Goal: Book appointment/travel/reservation

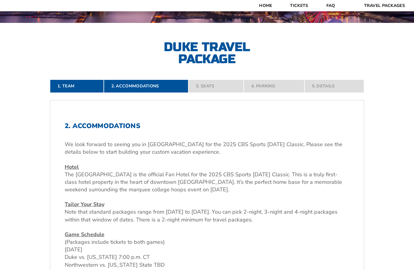
scroll to position [122, 0]
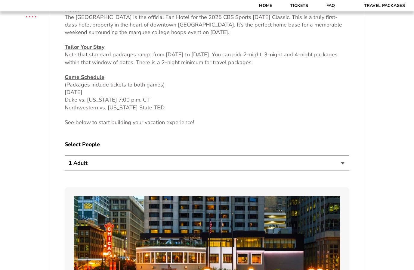
click at [345, 171] on select "1 Adult 2 Adults 3 Adults 4 Adults 2 Adults + 1 Child 2 Adults + 2 Children 2 A…" at bounding box center [207, 163] width 285 height 15
select select "4 Adults"
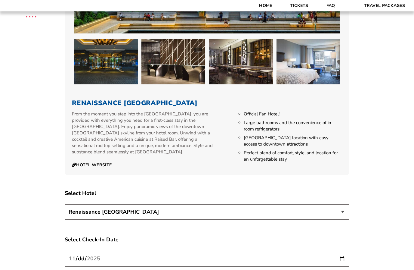
scroll to position [605, 0]
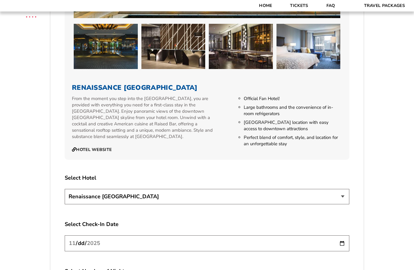
click at [344, 204] on select "Renaissance [GEOGRAPHIC_DATA]" at bounding box center [207, 196] width 285 height 15
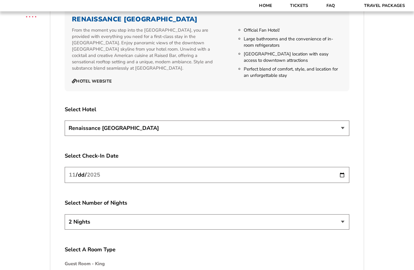
scroll to position [679, 0]
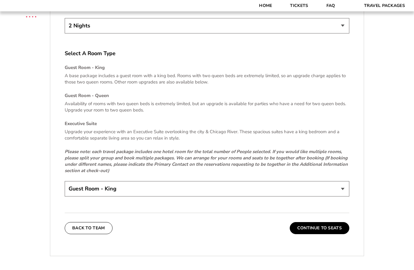
click at [342, 197] on select "Guest Room - King Guest Room - Queen (+$95 per night) Executive Suite (+$315 pe…" at bounding box center [207, 188] width 285 height 15
click at [330, 234] on button "Continue To Seats" at bounding box center [320, 228] width 60 height 12
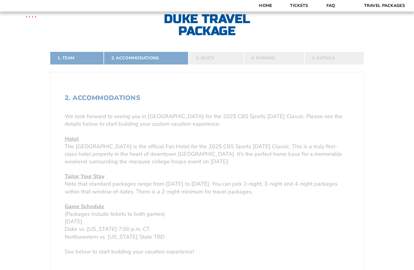
scroll to position [140, 0]
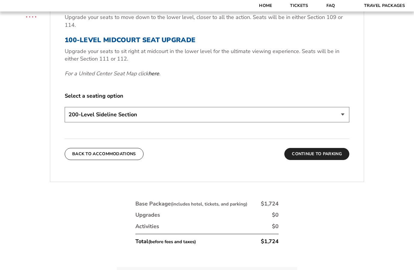
click at [330, 160] on button "Continue To Parking" at bounding box center [317, 154] width 65 height 12
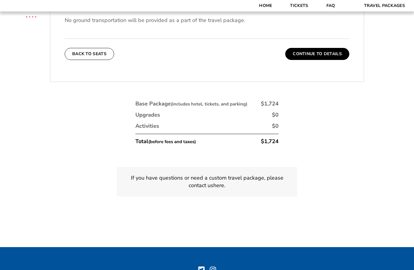
scroll to position [274, 0]
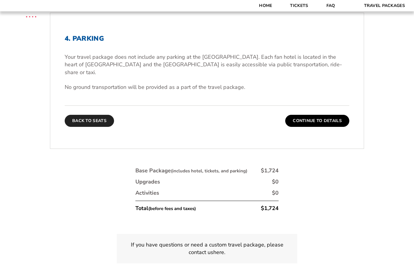
click at [94, 126] on button "Back To Seats" at bounding box center [89, 121] width 49 height 12
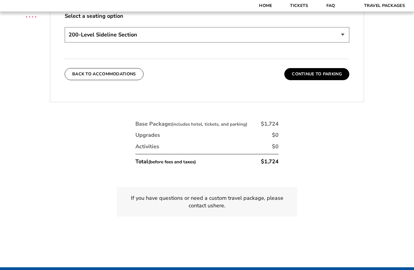
scroll to position [369, 0]
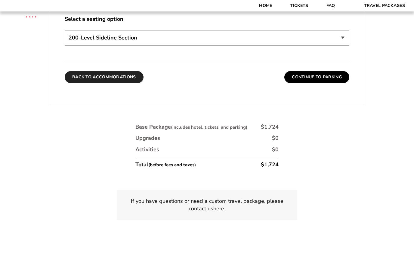
click at [117, 83] on button "Back To Accommodations" at bounding box center [104, 77] width 79 height 12
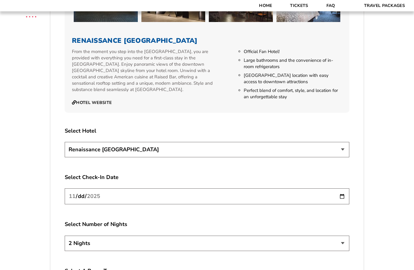
scroll to position [653, 0]
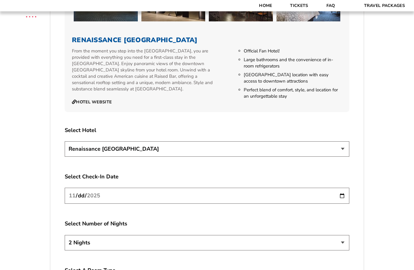
click at [329, 204] on input "[DATE]" at bounding box center [207, 196] width 285 height 16
type input "[DATE]"
click at [311, 204] on input "[DATE]" at bounding box center [207, 196] width 285 height 16
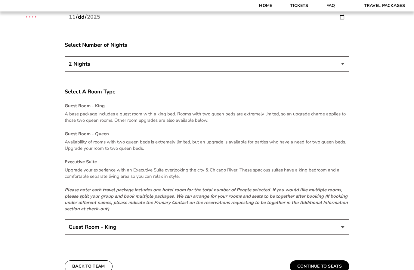
scroll to position [877, 0]
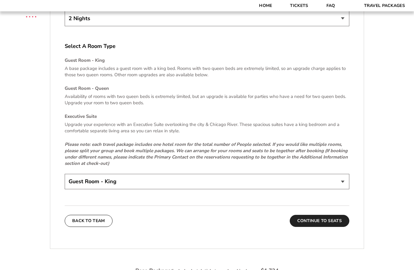
click at [328, 227] on button "Continue To Seats" at bounding box center [320, 221] width 60 height 12
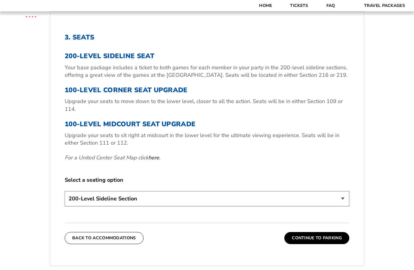
scroll to position [0, 0]
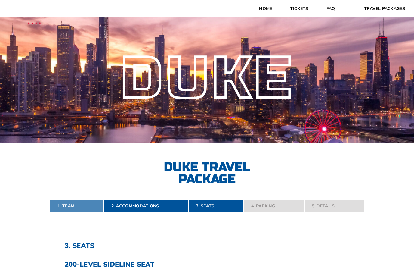
click at [84, 213] on link "1. Team" at bounding box center [77, 205] width 54 height 13
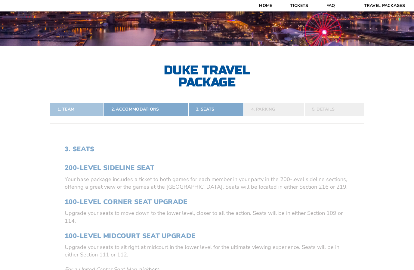
scroll to position [140, 0]
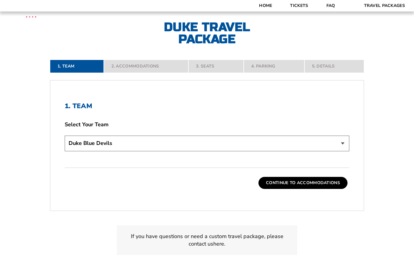
click at [339, 151] on select "Choose a team... [US_STATE] Razorbacks Duke Blue Devils Northwestern Wildcats […" at bounding box center [207, 143] width 285 height 15
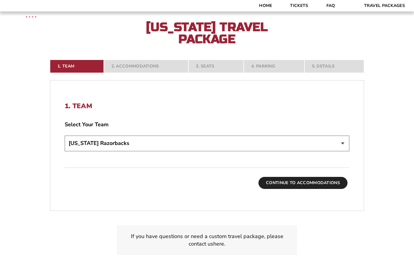
click at [330, 189] on button "Continue To Accommodations" at bounding box center [303, 183] width 89 height 12
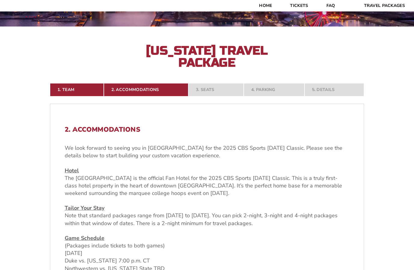
scroll to position [115, 0]
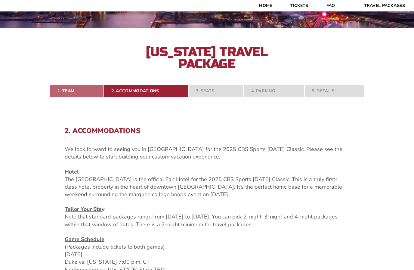
click at [78, 98] on link "1. Team" at bounding box center [77, 90] width 54 height 13
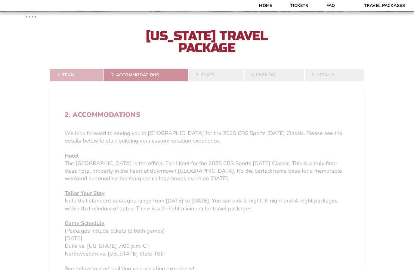
scroll to position [140, 0]
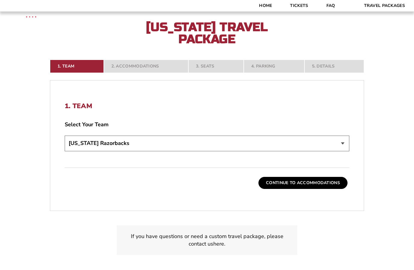
click at [341, 151] on select "Choose a team... [US_STATE] Razorbacks Duke Blue Devils Northwestern Wildcats […" at bounding box center [207, 143] width 285 height 15
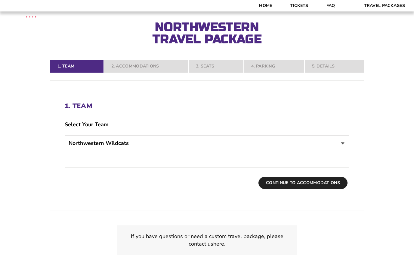
click at [329, 189] on button "Continue To Accommodations" at bounding box center [303, 183] width 89 height 12
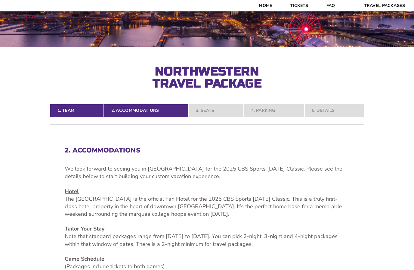
scroll to position [95, 0]
click at [87, 117] on link "1. Team" at bounding box center [77, 110] width 54 height 13
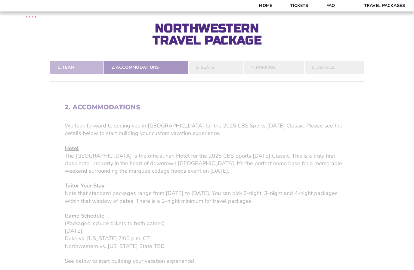
scroll to position [140, 0]
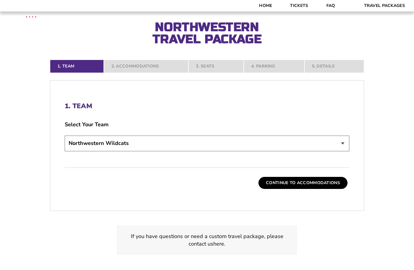
click at [341, 151] on select "Choose a team... [US_STATE] Razorbacks Duke Blue Devils Northwestern Wildcats […" at bounding box center [207, 143] width 285 height 15
select select "21467"
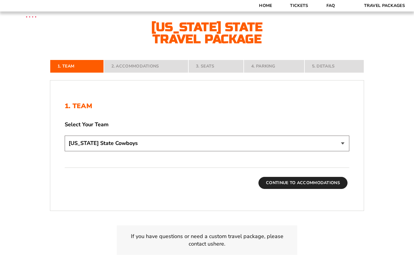
click at [322, 189] on button "Continue To Accommodations" at bounding box center [303, 183] width 89 height 12
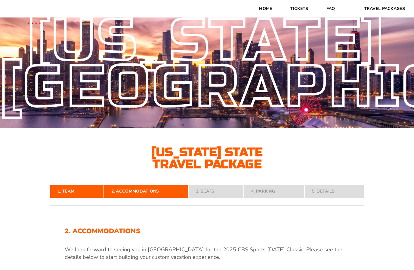
scroll to position [0, 0]
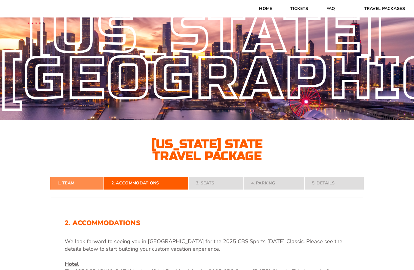
click at [85, 190] on link "1. Team" at bounding box center [77, 183] width 54 height 13
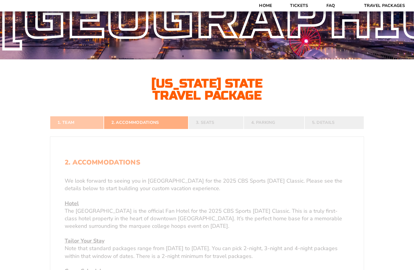
scroll to position [140, 0]
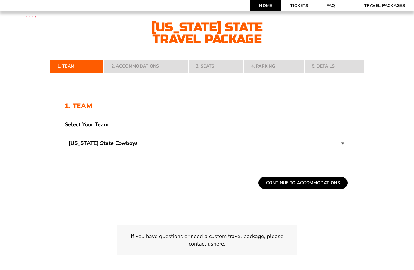
click at [268, 3] on link "Home" at bounding box center [265, 5] width 31 height 11
